Goal: Task Accomplishment & Management: Complete application form

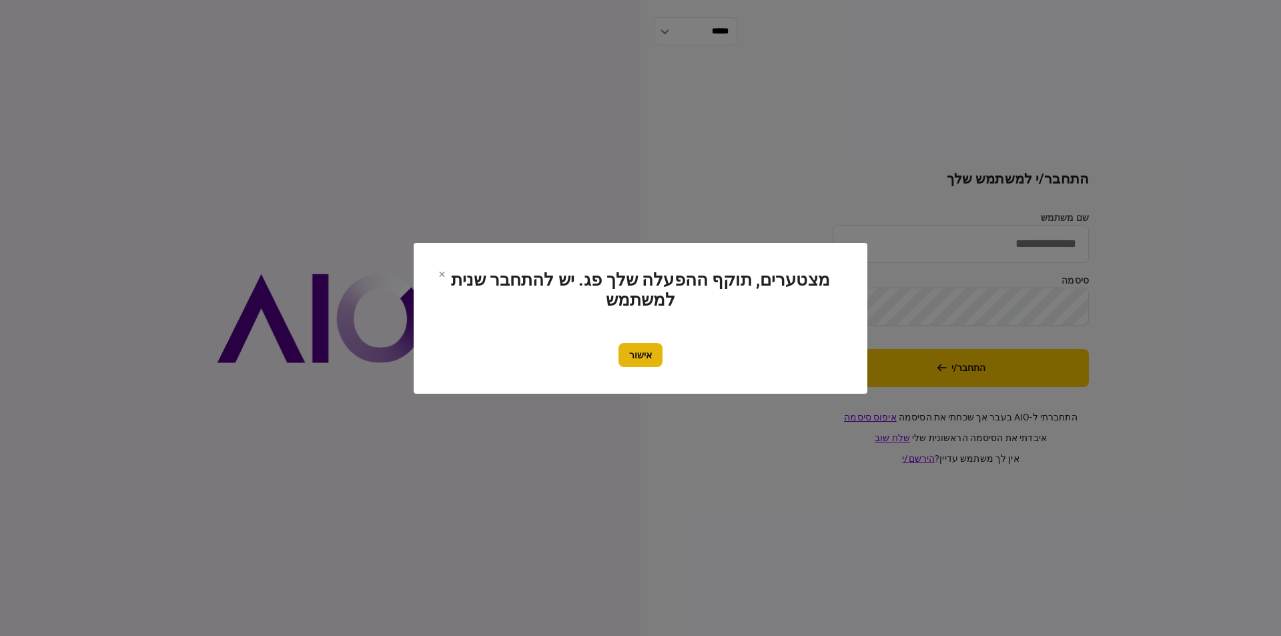
click at [623, 343] on button "אישור" at bounding box center [641, 355] width 44 height 24
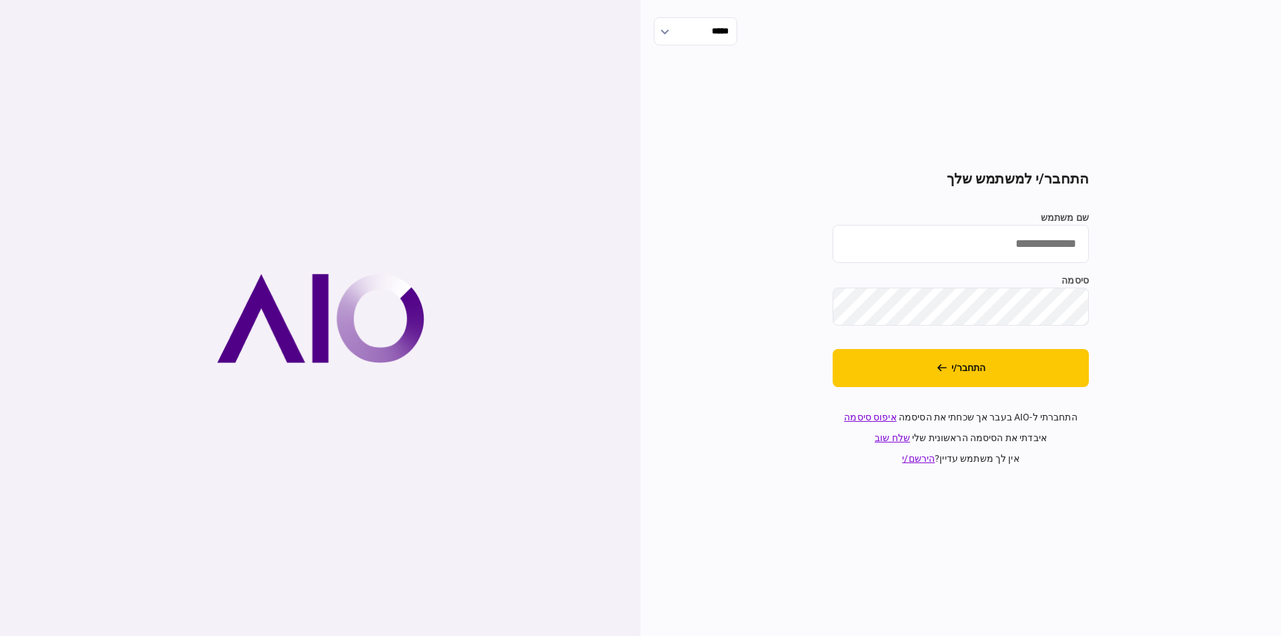
click at [1034, 248] on input "שם משתמש" at bounding box center [961, 244] width 256 height 38
click at [965, 239] on input "*******" at bounding box center [961, 244] width 256 height 38
type input "*******"
click at [833, 349] on button "התחבר/י" at bounding box center [961, 368] width 256 height 38
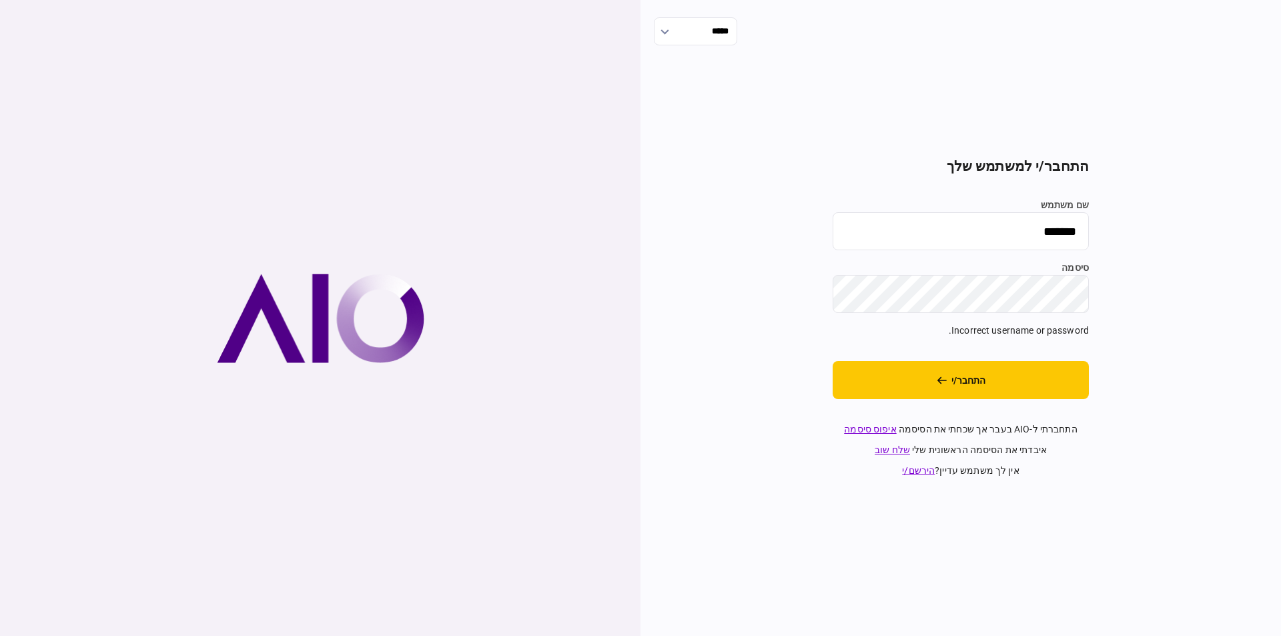
click at [833, 361] on button "התחבר/י" at bounding box center [961, 380] width 256 height 38
click at [1035, 372] on button "התחבר/י" at bounding box center [961, 380] width 256 height 38
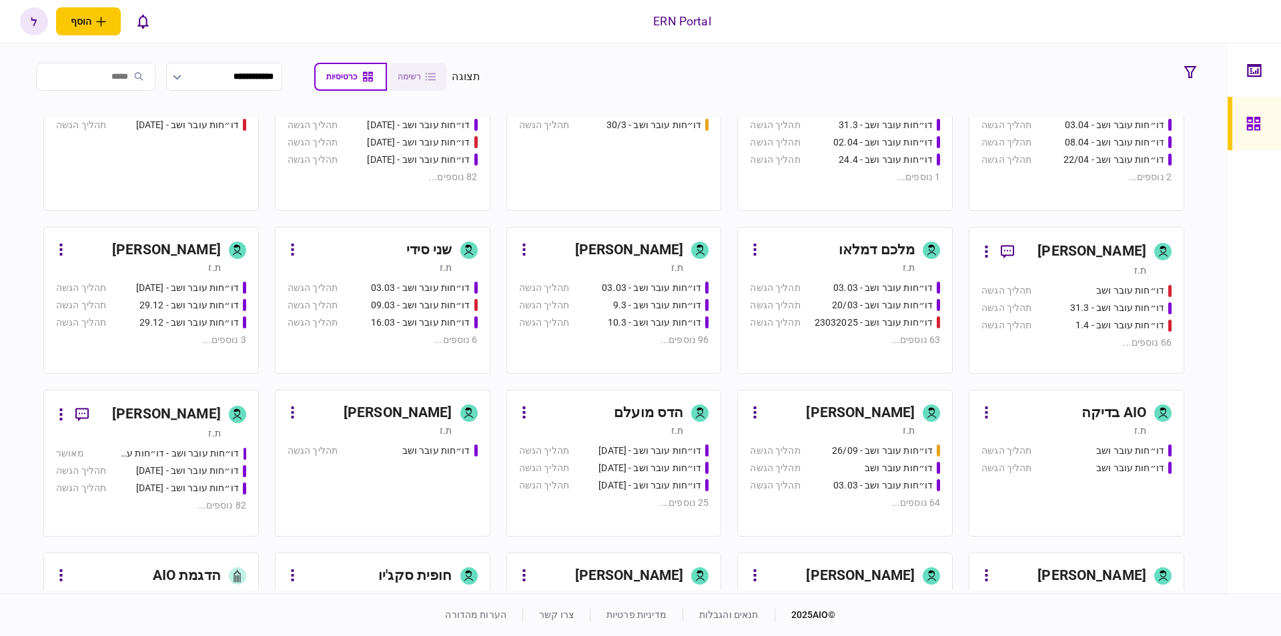
scroll to position [488, 0]
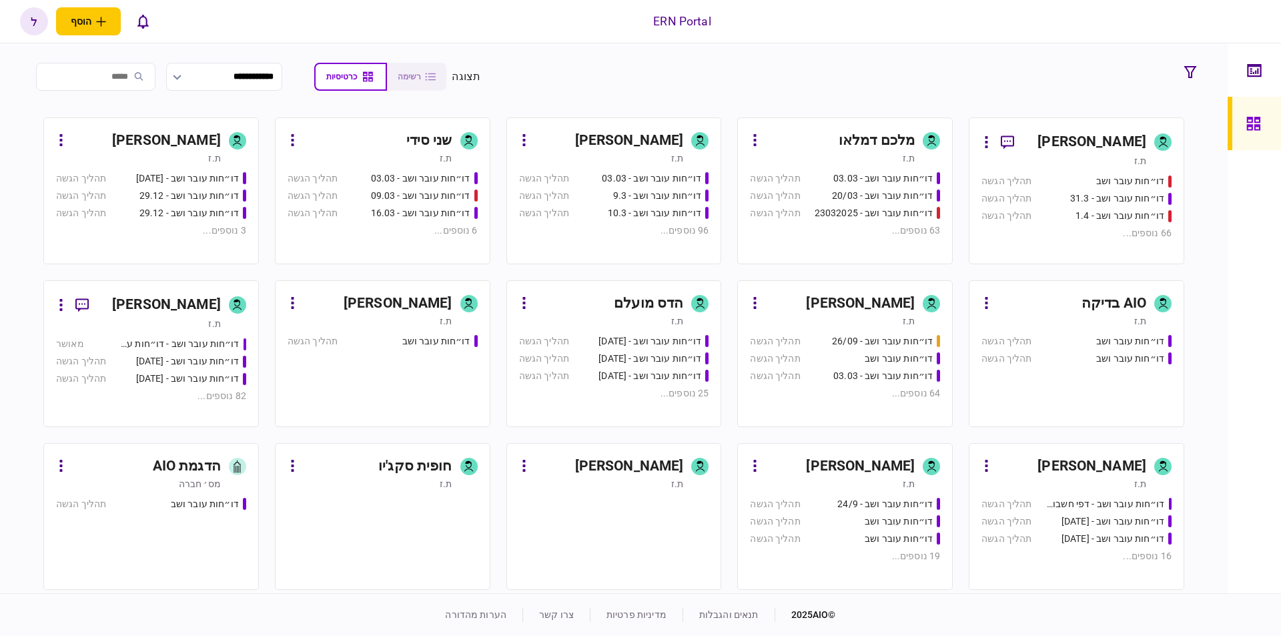
click at [904, 452] on link "[PERSON_NAME] ת.ז דו״חות עובר ושב - 24/9 תהליך הגשה דו״חות עובר ושב תהליך הגשה …" at bounding box center [845, 516] width 216 height 147
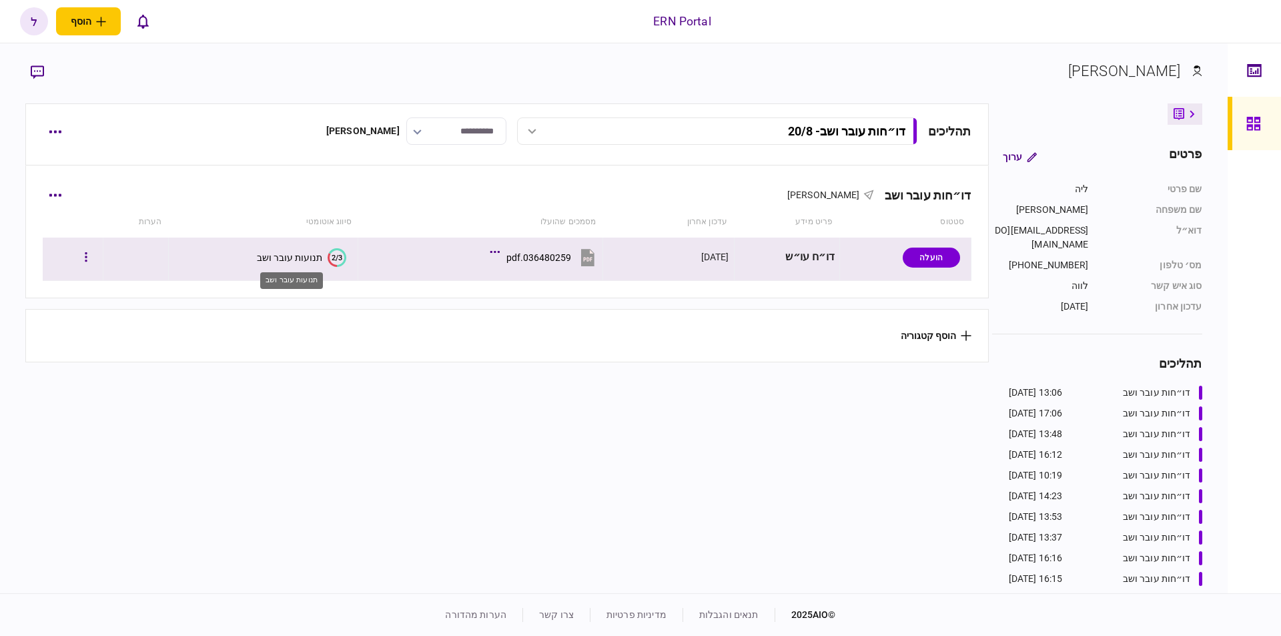
click at [339, 262] on icon "2/3" at bounding box center [337, 257] width 19 height 19
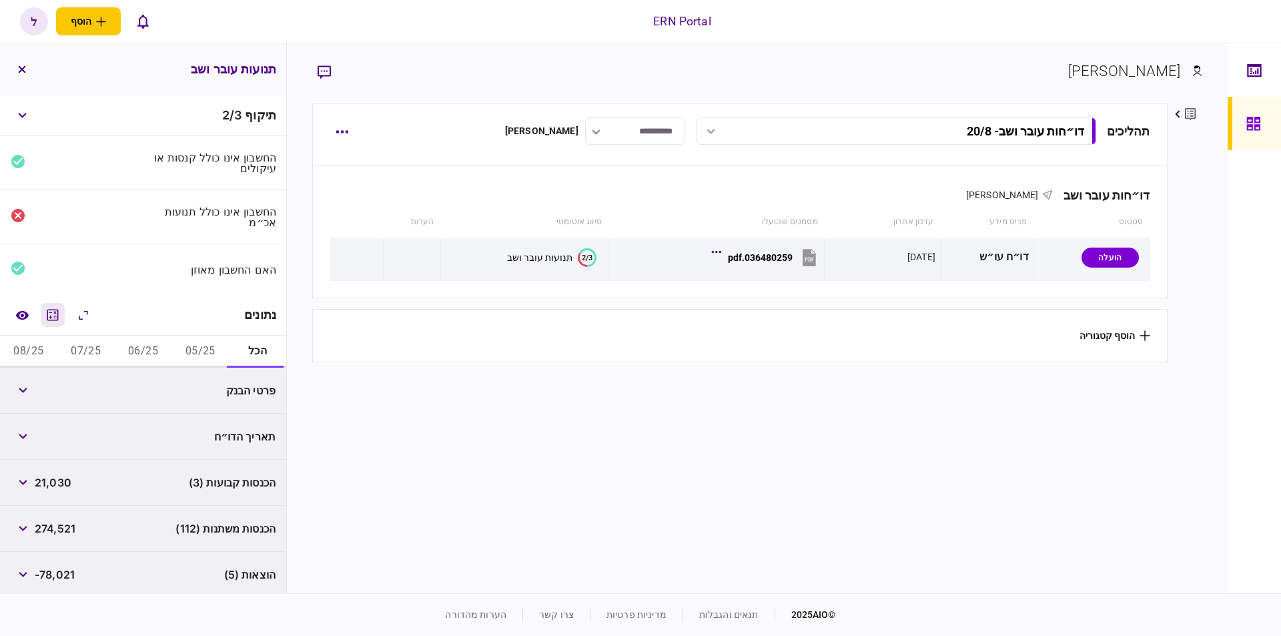
click at [49, 318] on icon "מחשבון" at bounding box center [53, 315] width 16 height 16
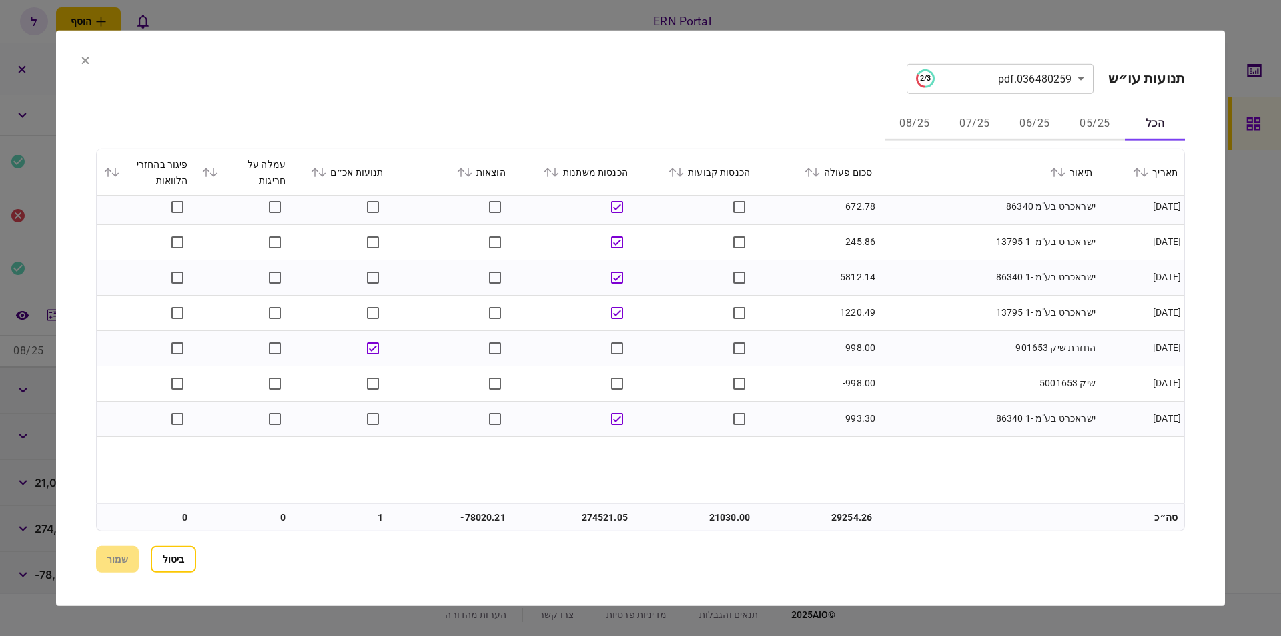
scroll to position [7154, 0]
